Goal: Task Accomplishment & Management: Manage account settings

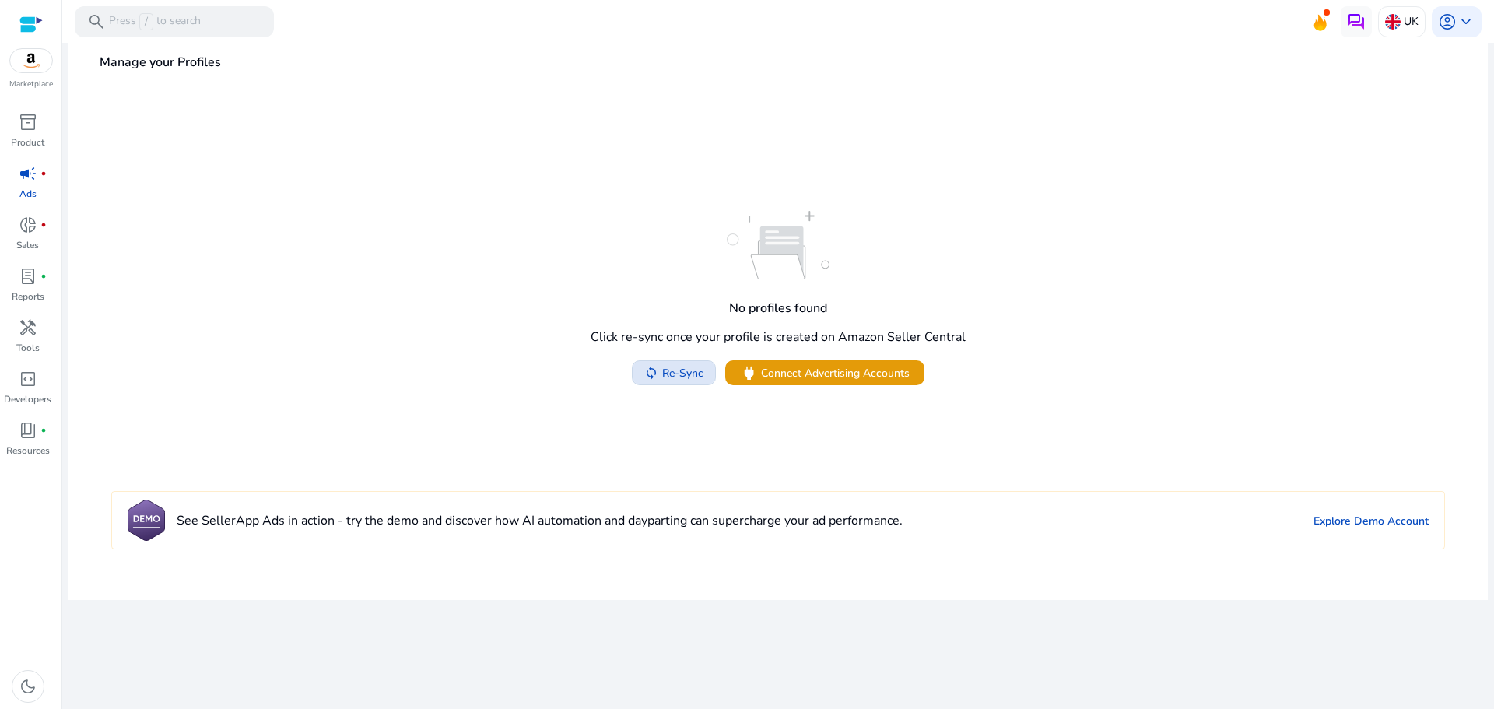
click at [689, 365] on span "Re-Sync" at bounding box center [682, 373] width 41 height 16
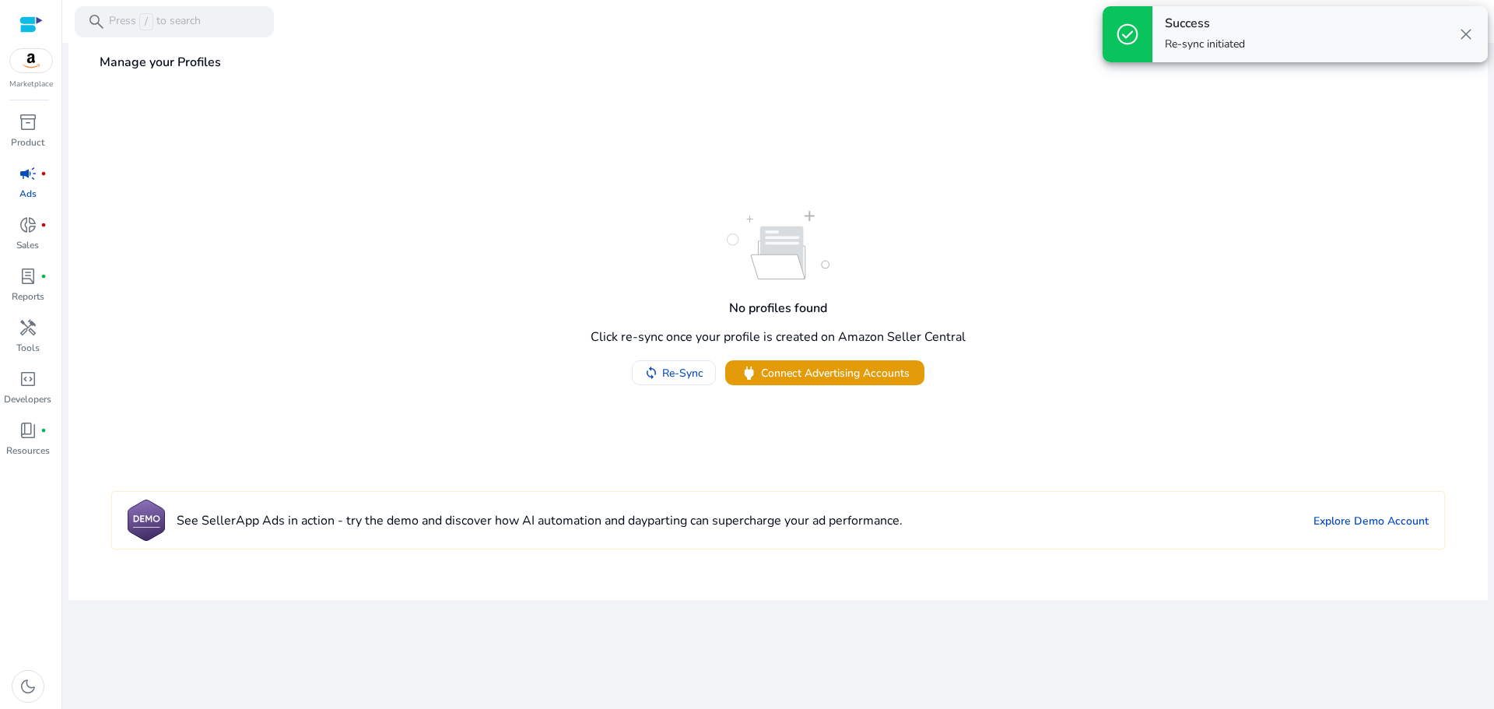
click at [1463, 32] on span "close" at bounding box center [1465, 34] width 19 height 19
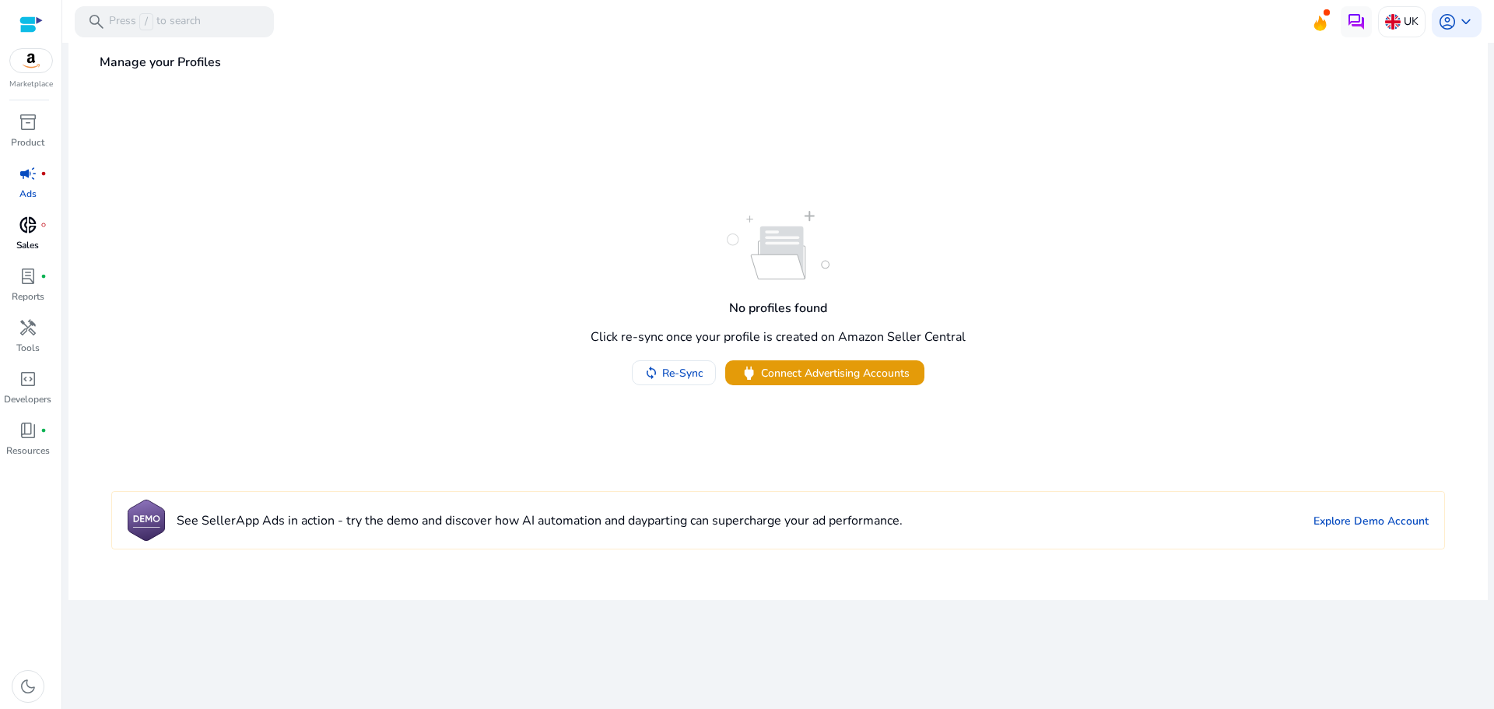
click at [39, 233] on div "donut_small fiber_manual_record" at bounding box center [28, 224] width 44 height 25
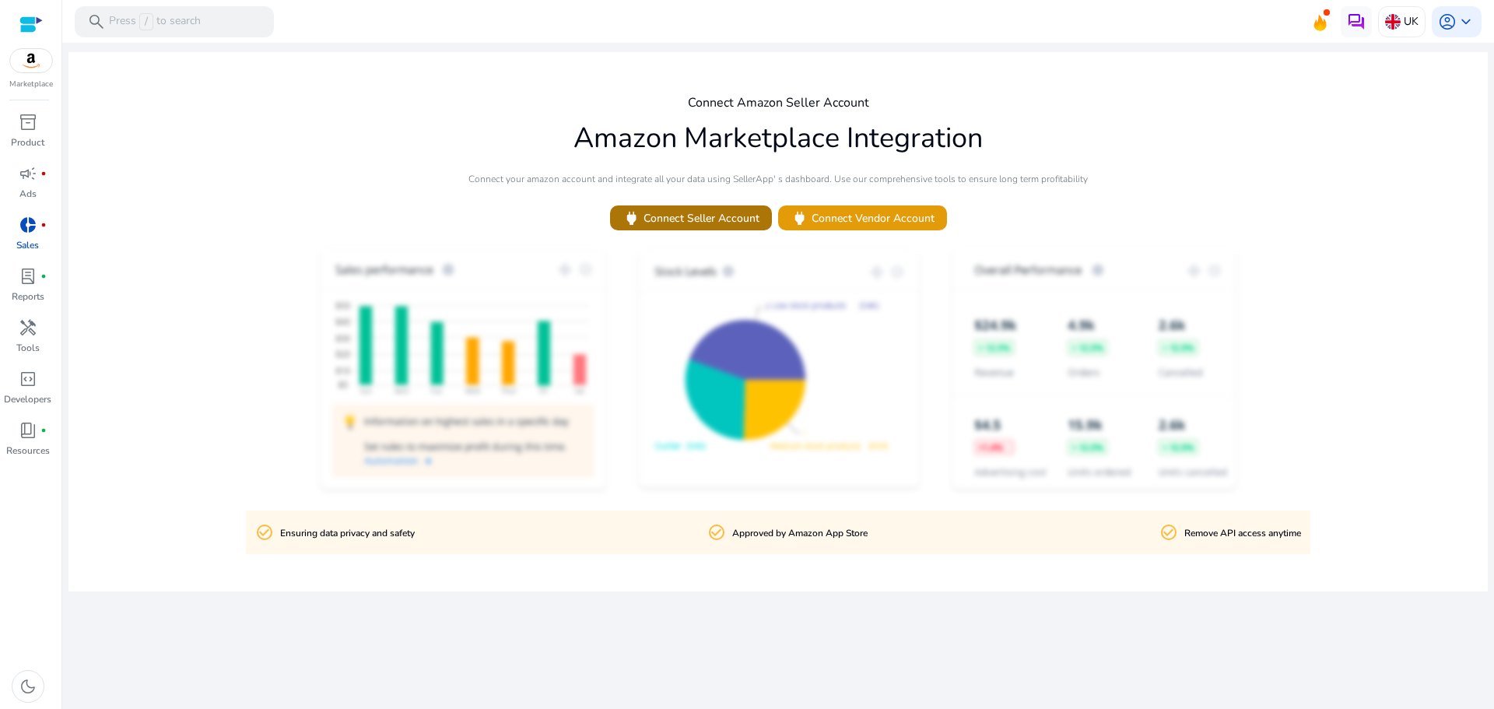
click at [684, 215] on span "power Connect Seller Account" at bounding box center [690, 218] width 137 height 18
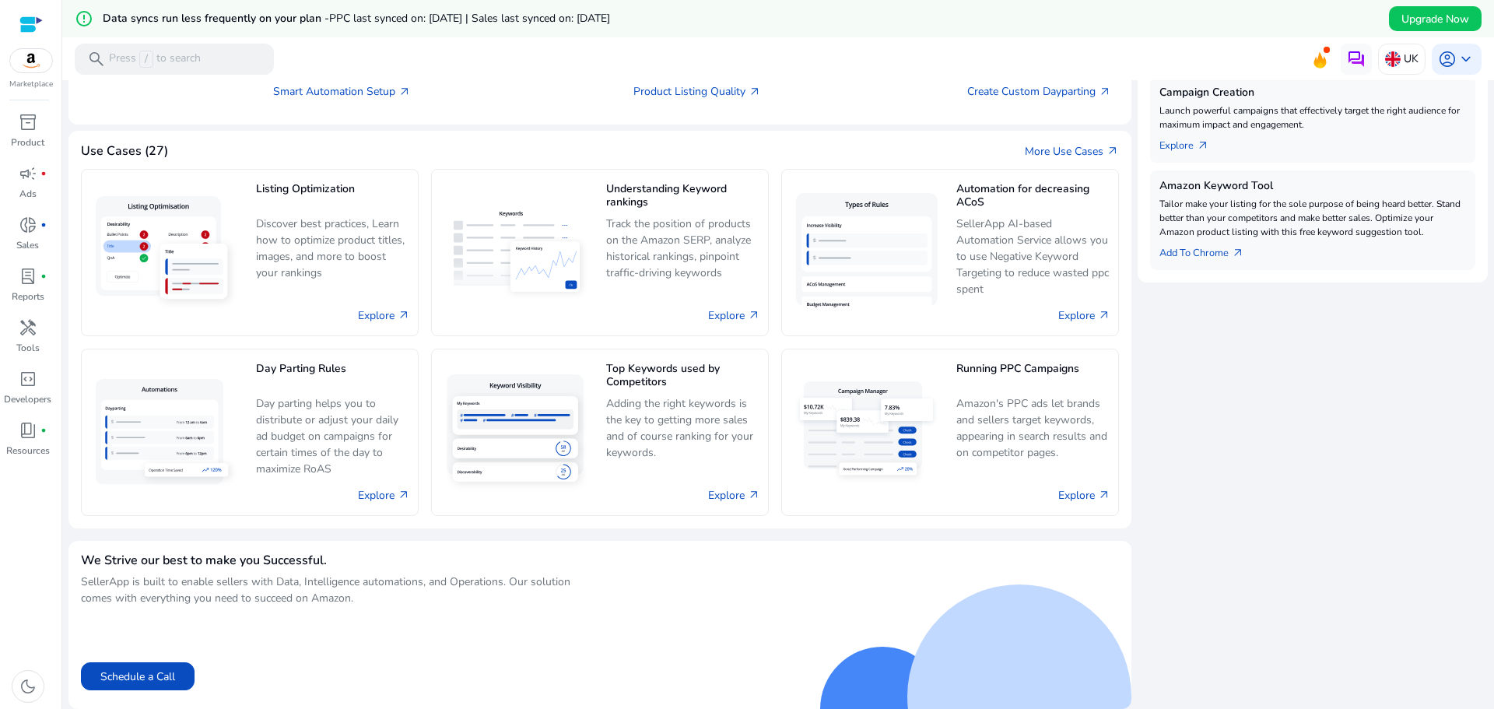
click at [797, 78] on mat-toolbar "search Press / to search UK account_circle keyboard_arrow_down" at bounding box center [777, 58] width 1431 height 43
click at [30, 120] on span "inventory_2" at bounding box center [28, 122] width 19 height 19
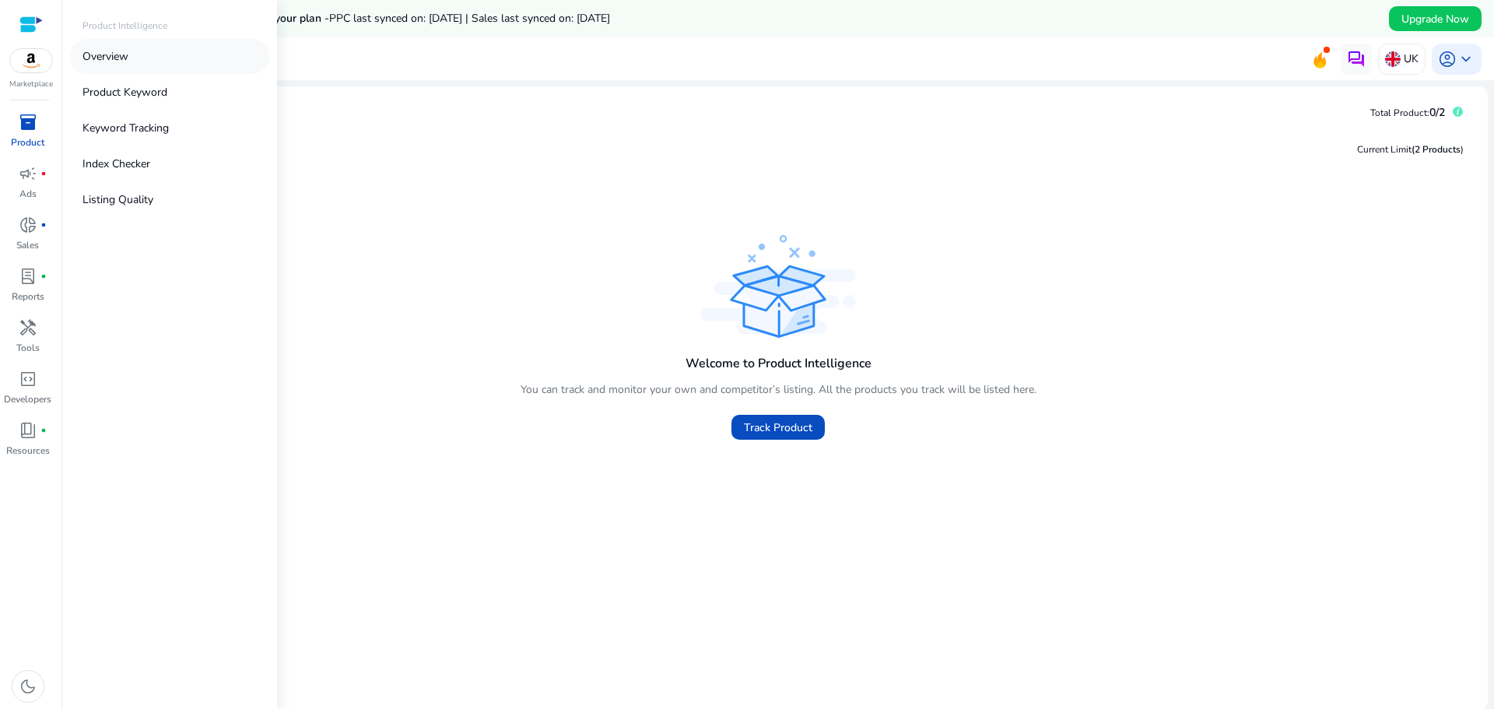
click at [136, 56] on link "Overview" at bounding box center [169, 56] width 199 height 35
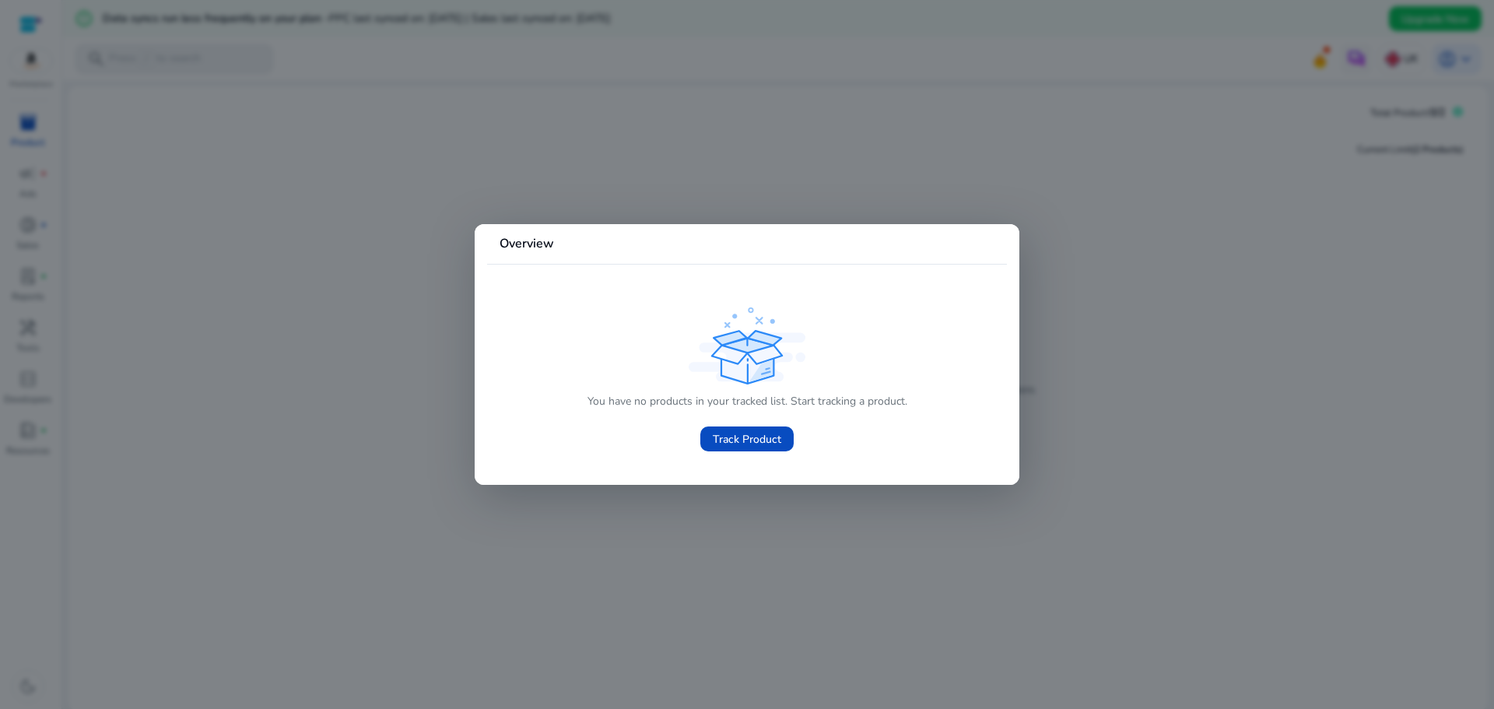
click at [580, 343] on div "You have no products in your tracked list. Start tracking a product. Track Prod…" at bounding box center [746, 381] width 495 height 156
click at [250, 324] on div at bounding box center [747, 354] width 1494 height 709
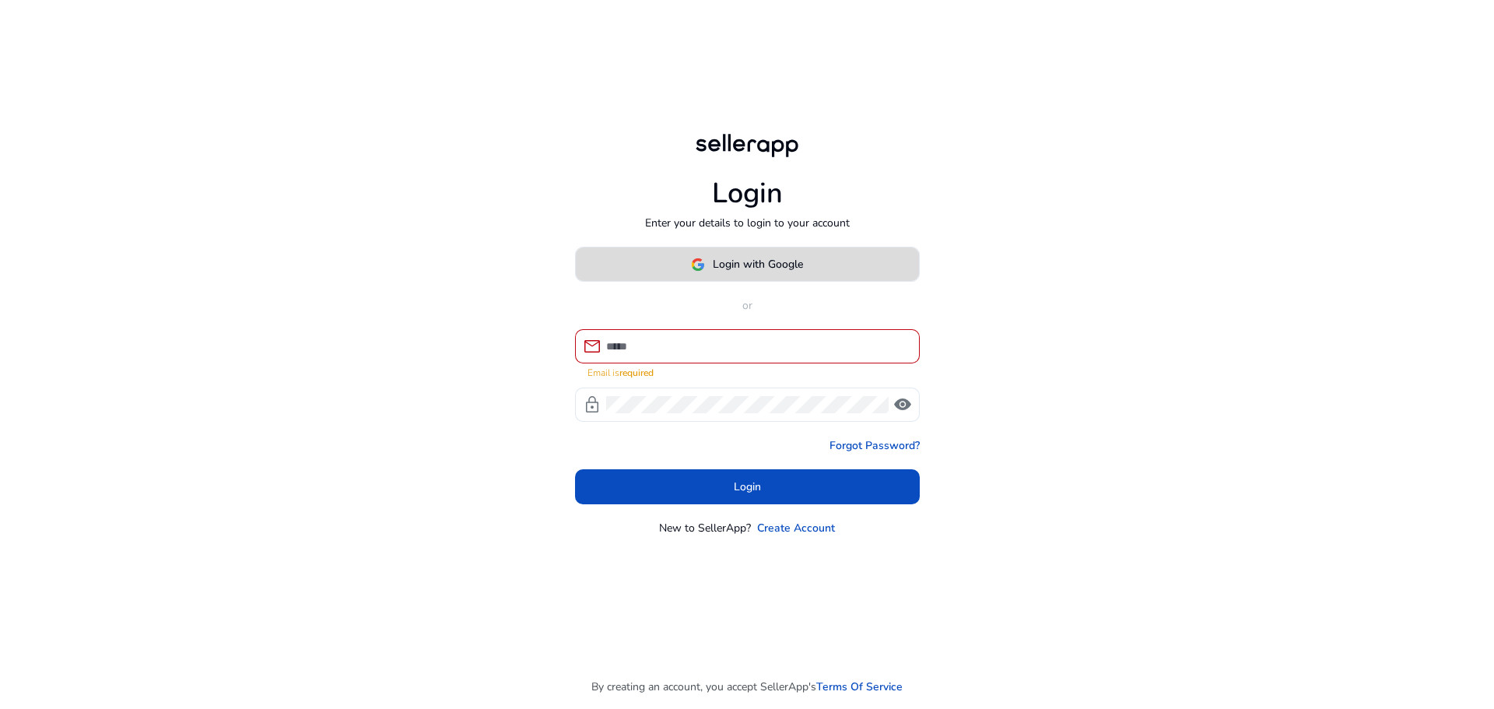
click at [823, 261] on span at bounding box center [747, 264] width 343 height 37
